Goal: Task Accomplishment & Management: Use online tool/utility

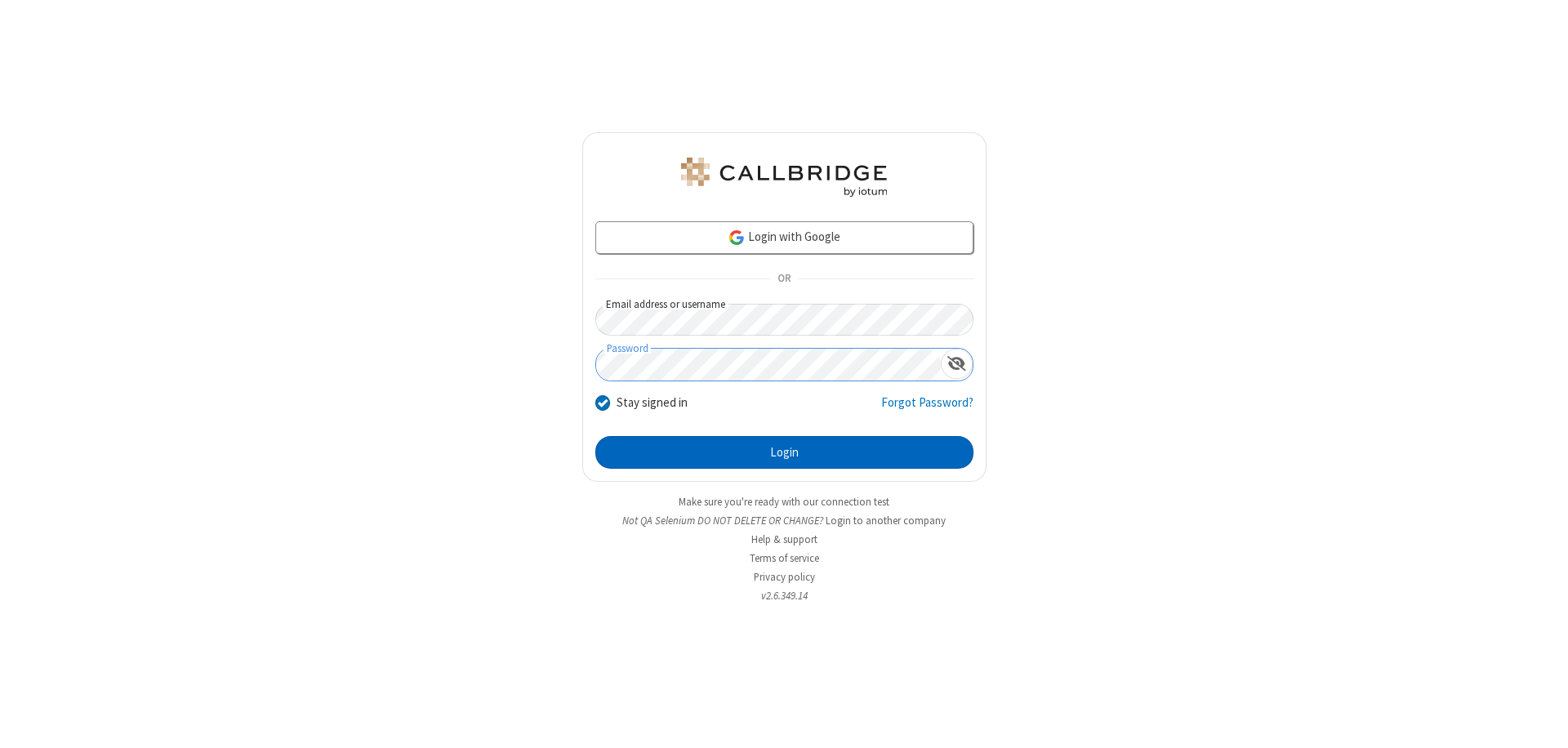
click at [784, 452] on button "Login" at bounding box center [784, 452] width 378 height 33
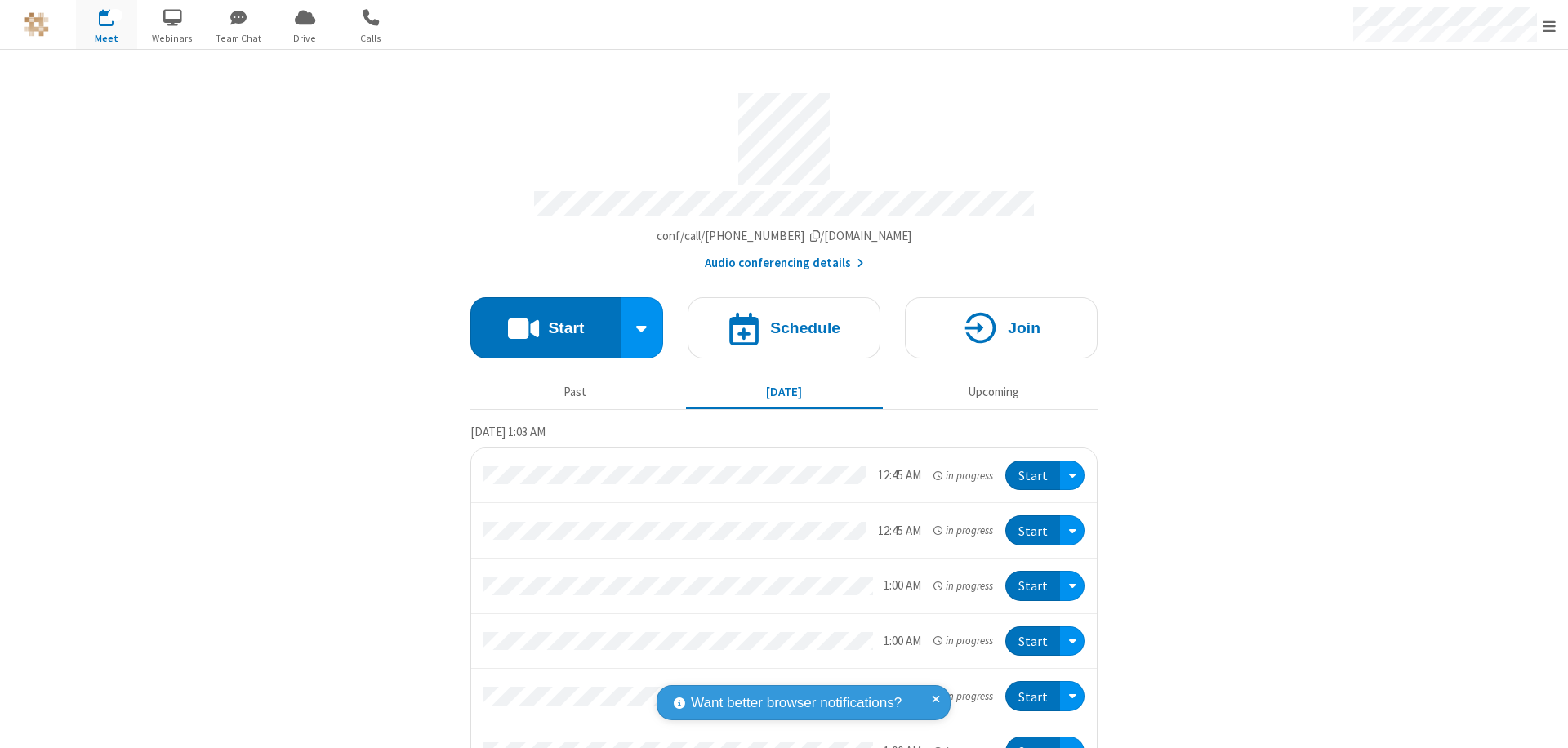
click at [539, 320] on button "Start" at bounding box center [546, 328] width 151 height 61
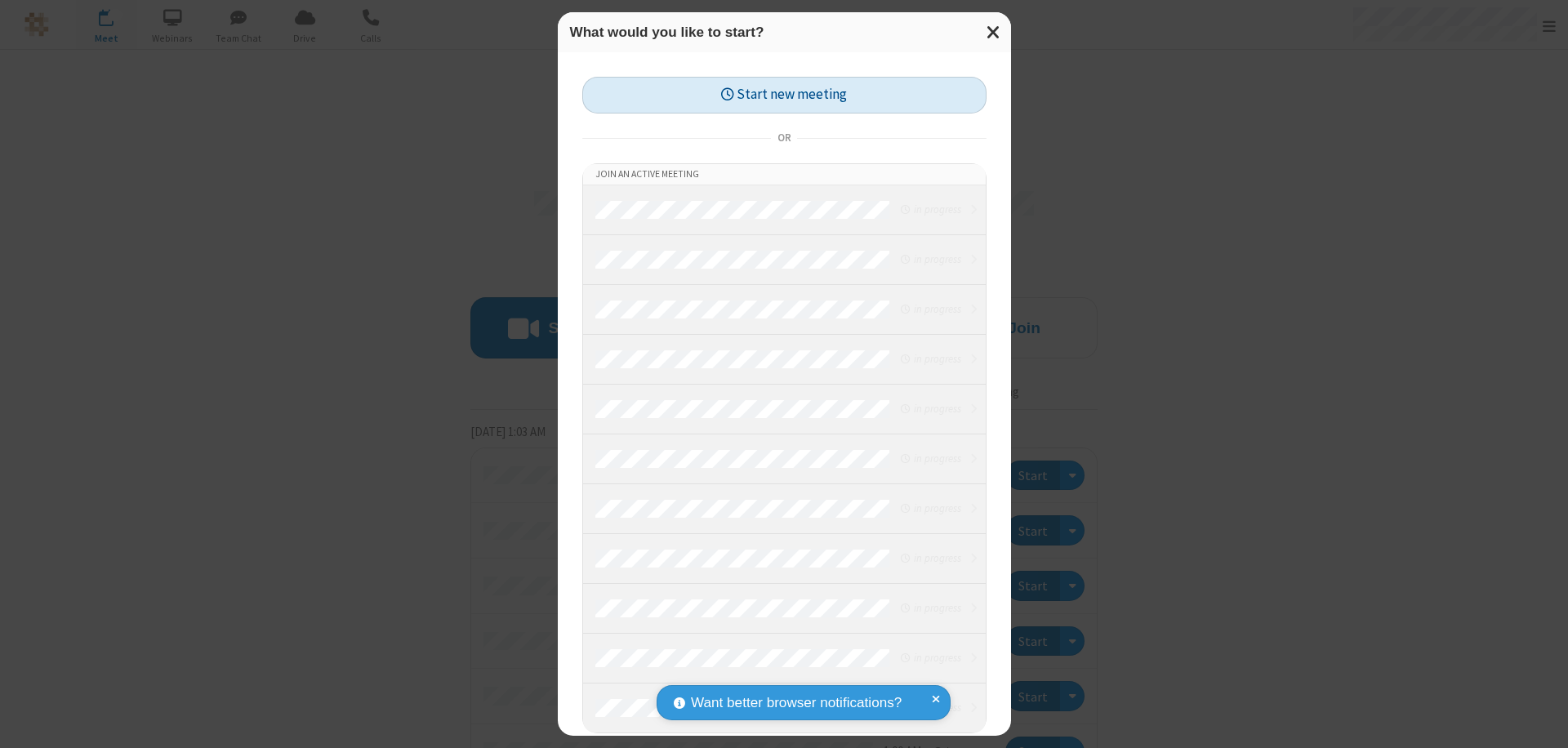
click at [784, 95] on button "Start new meeting" at bounding box center [784, 95] width 405 height 37
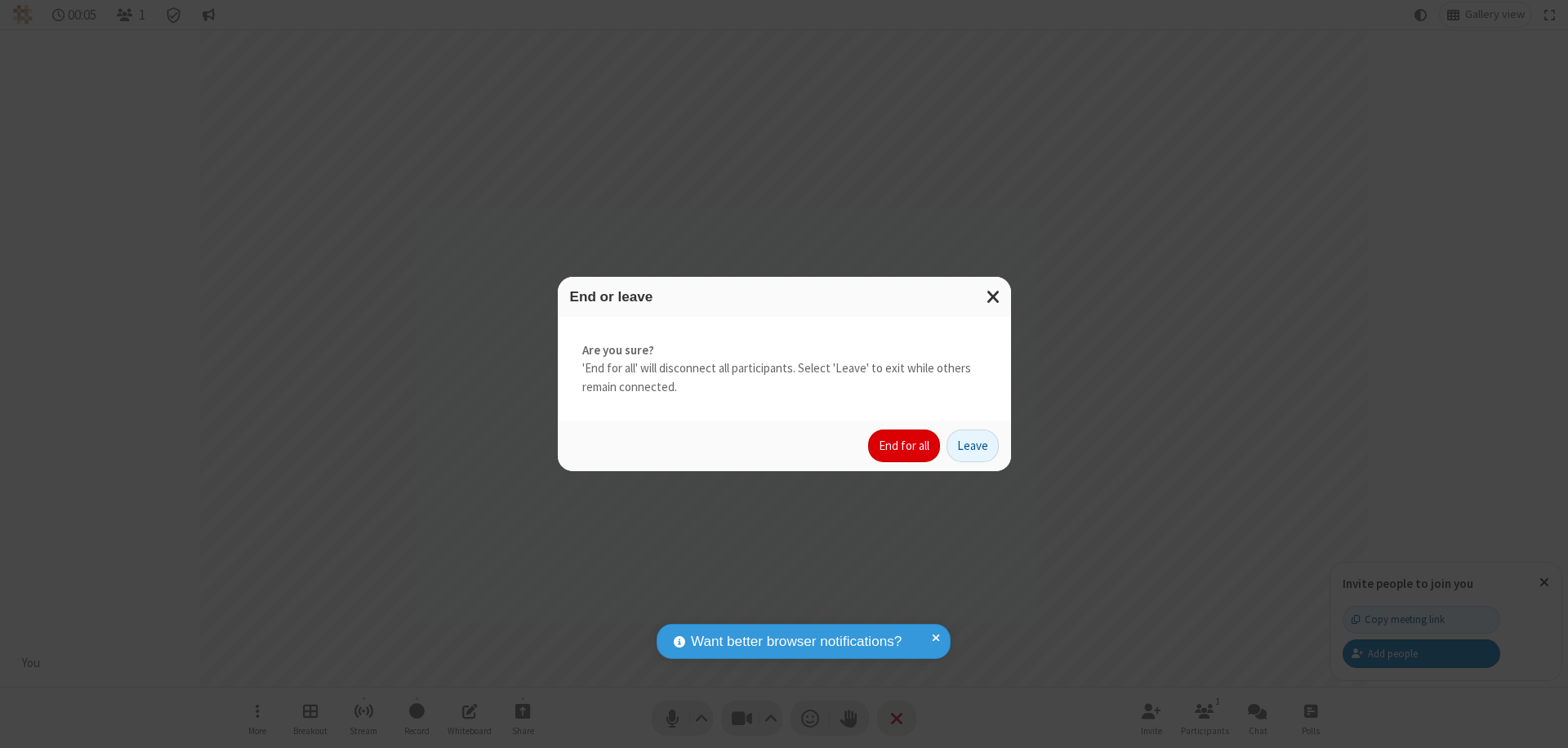
click at [905, 446] on button "End for all" at bounding box center [904, 445] width 72 height 33
